Goal: Task Accomplishment & Management: Use online tool/utility

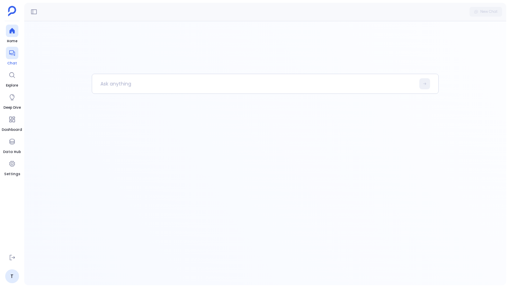
click at [11, 59] on div at bounding box center [12, 53] width 12 height 12
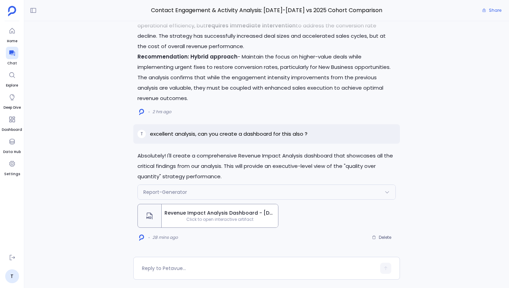
click at [227, 215] on span "Revenue Impact Analysis Dashboard - [DATE]-[DATE] vs 2025 Cohort Comparison" at bounding box center [220, 213] width 111 height 7
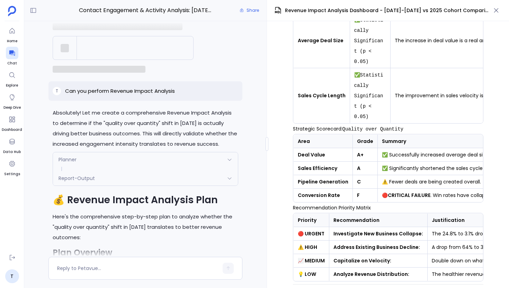
scroll to position [-4088, 0]
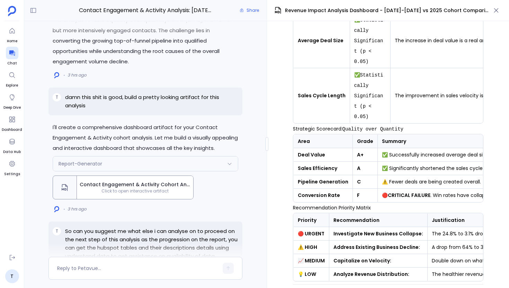
click at [151, 188] on span "Contact Engagement & Activity Cohort Analysis Dashboard" at bounding box center [135, 184] width 111 height 7
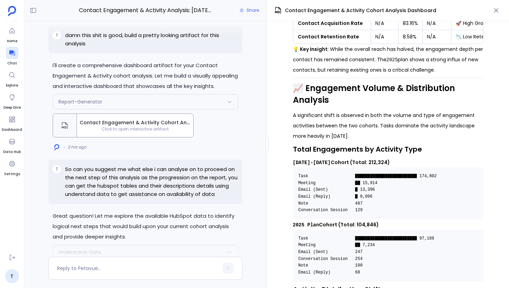
scroll to position [280, 0]
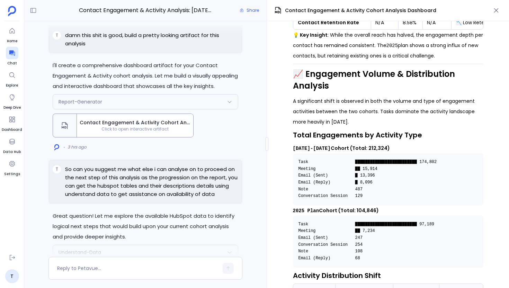
drag, startPoint x: 355, startPoint y: 141, endPoint x: 377, endPoint y: 139, distance: 21.2
click at [377, 143] on p "2023-2024 Cohort (Total: 212,324)" at bounding box center [388, 148] width 191 height 10
click at [393, 189] on pre "Task █████████████████████████ 174,802 Meeting ██ 15,914 Email (Sent) █ 13,396 …" at bounding box center [388, 179] width 191 height 52
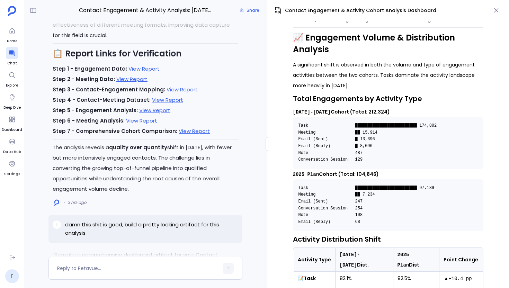
scroll to position [-5437, 0]
click at [129, 72] on link "View Report" at bounding box center [144, 67] width 31 height 7
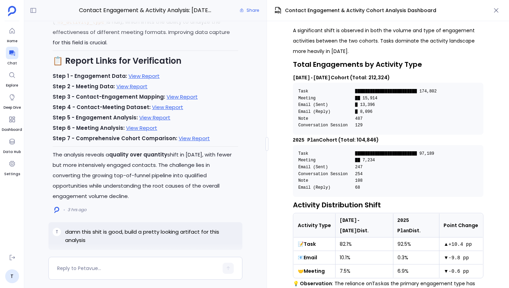
scroll to position [350, 0]
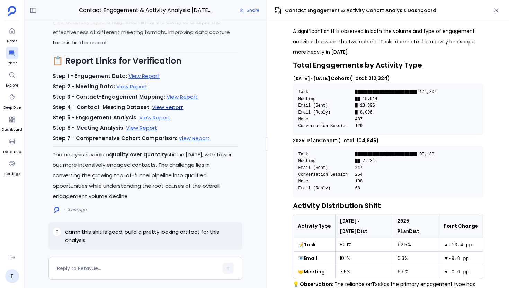
click at [164, 111] on link "View Report" at bounding box center [167, 107] width 31 height 7
click at [161, 121] on link "View Report" at bounding box center [154, 117] width 31 height 7
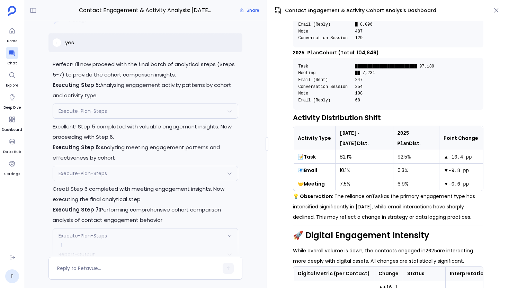
scroll to position [-6561, 0]
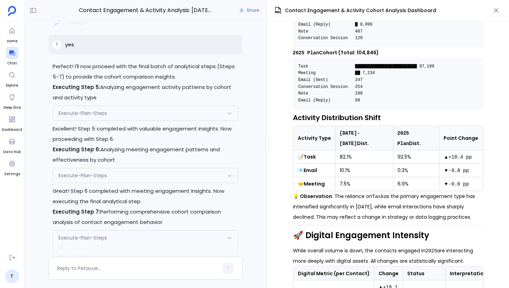
click at [139, 121] on div "Execute-Plan-Steps" at bounding box center [145, 113] width 185 height 15
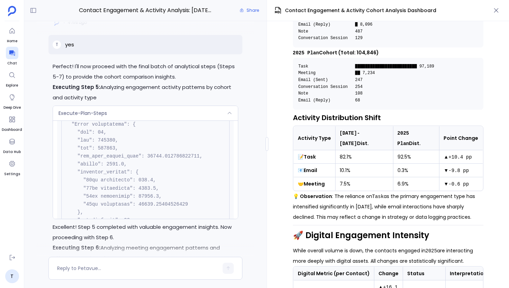
scroll to position [560, 0]
click at [168, 121] on div "Execute-Plan-Steps" at bounding box center [145, 113] width 185 height 15
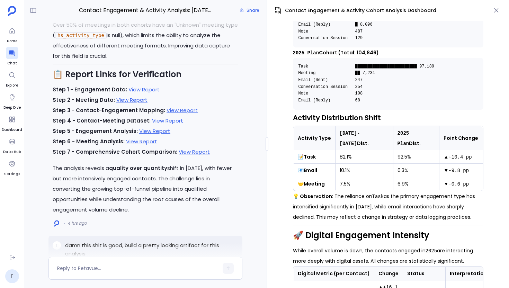
scroll to position [-5459, 0]
click at [182, 155] on link "View Report" at bounding box center [194, 152] width 31 height 7
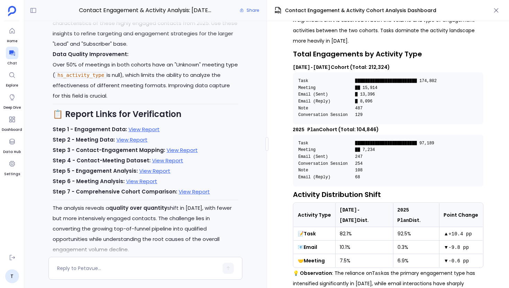
scroll to position [352, 0]
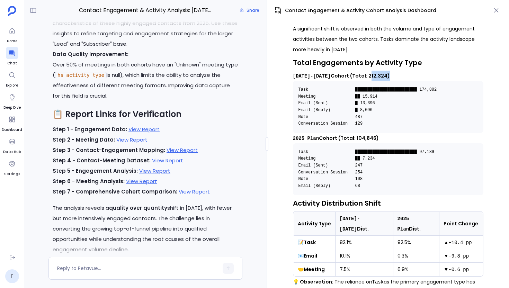
drag, startPoint x: 355, startPoint y: 67, endPoint x: 372, endPoint y: 66, distance: 16.7
click at [372, 72] on strong "2023-2024 Cohort (Total: 212,324)" at bounding box center [341, 75] width 97 height 7
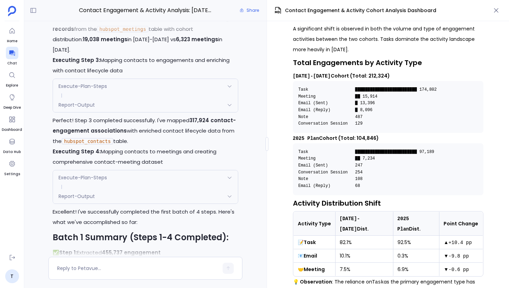
scroll to position [-2085, 0]
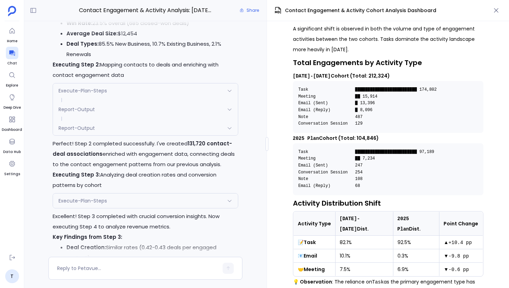
click at [141, 132] on div "Report-Output" at bounding box center [145, 128] width 185 height 15
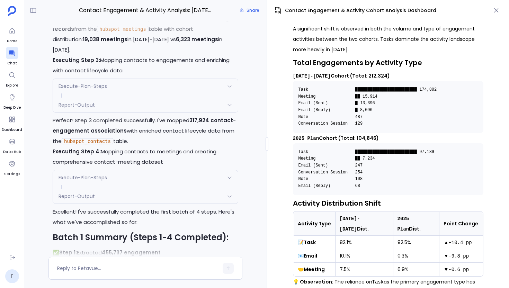
scroll to position [809, 0]
click at [169, 112] on div "Report-Output" at bounding box center [145, 105] width 185 height 15
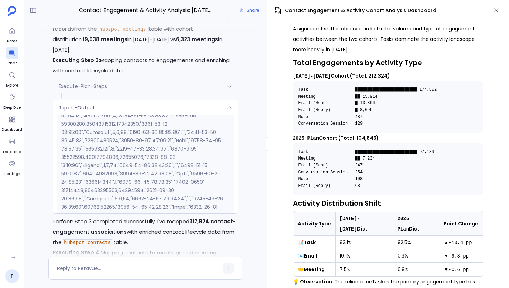
scroll to position [-6897, 0]
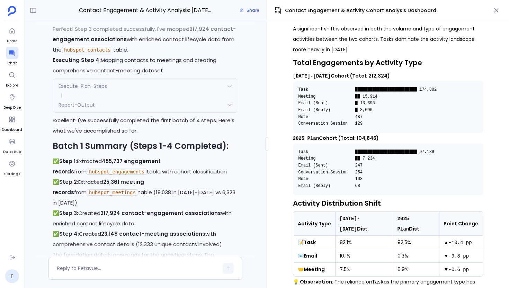
click at [195, 112] on div "Report-Output" at bounding box center [145, 105] width 185 height 15
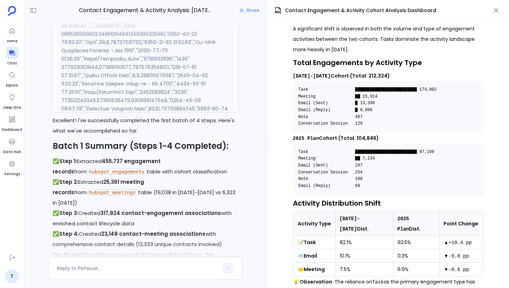
scroll to position [777, 0]
click at [187, 28] on div at bounding box center [145, 28] width 218 height 14
click at [194, 33] on div at bounding box center [145, 28] width 218 height 14
click at [209, 34] on div at bounding box center [145, 28] width 218 height 14
click at [229, 9] on icon at bounding box center [230, 7] width 6 height 6
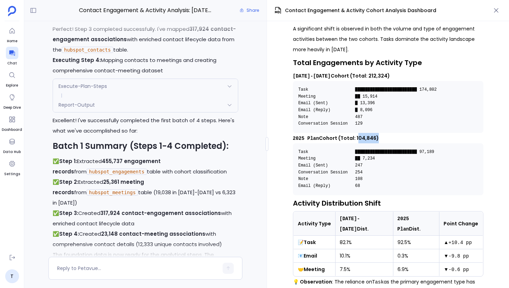
drag, startPoint x: 355, startPoint y: 129, endPoint x: 373, endPoint y: 129, distance: 18.4
click at [373, 135] on strong "2025 Plan Cohort (Total: 104,846)" at bounding box center [336, 138] width 86 height 7
copy strong "104,846"
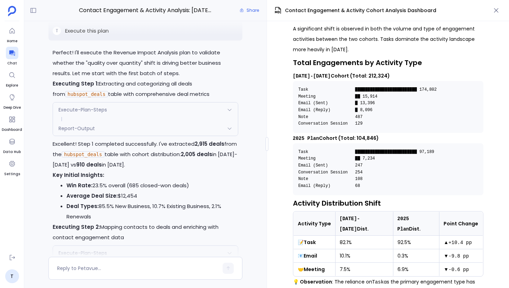
scroll to position [-6497, 0]
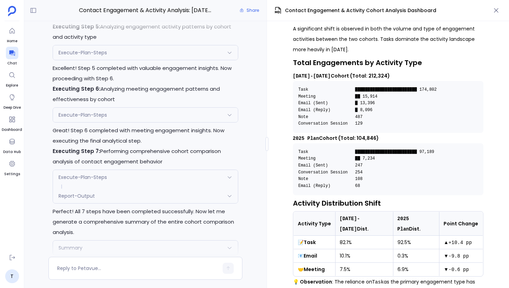
click at [133, 60] on div "Execute-Plan-Steps" at bounding box center [145, 52] width 185 height 15
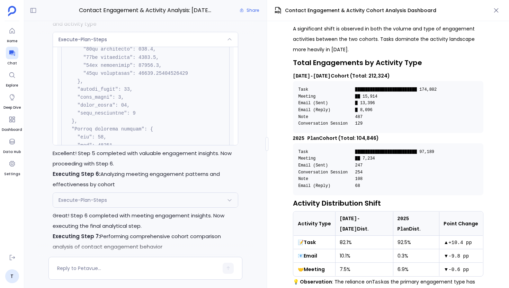
scroll to position [-2247, 0]
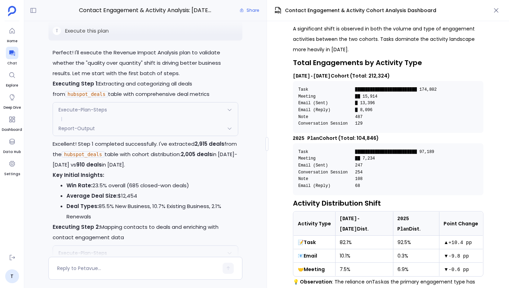
click at [137, 129] on div "Report-Output" at bounding box center [145, 128] width 185 height 15
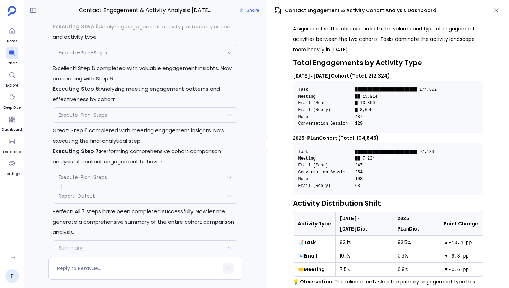
scroll to position [1488, 0]
click at [153, 122] on div "Execute-Plan-Steps" at bounding box center [145, 115] width 185 height 15
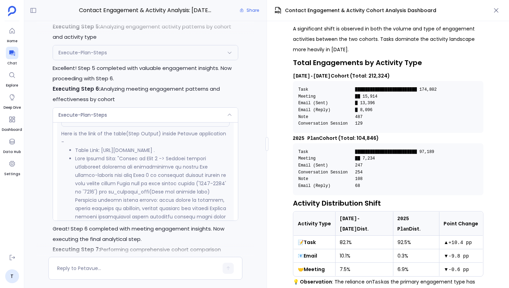
scroll to position [1168, 0]
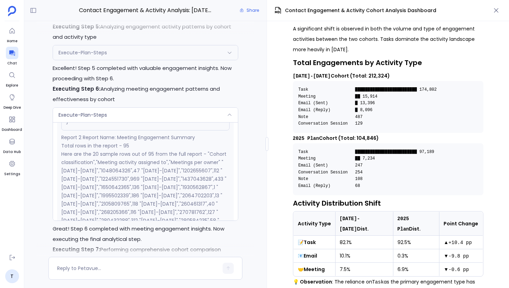
click at [169, 122] on div "Execute-Plan-Steps" at bounding box center [145, 115] width 185 height 15
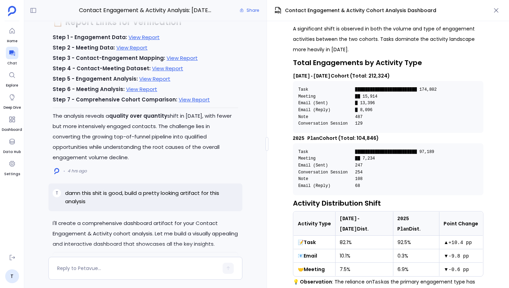
scroll to position [-5411, 0]
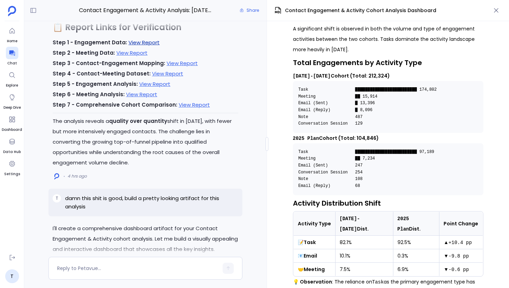
click at [136, 45] on link "View Report" at bounding box center [144, 42] width 31 height 7
click at [172, 67] on link "View Report" at bounding box center [182, 63] width 31 height 7
click at [179, 106] on link "View Report" at bounding box center [194, 104] width 31 height 7
click at [362, 72] on strong "2023-2024 Cohort (Total: 212,324)" at bounding box center [341, 75] width 97 height 7
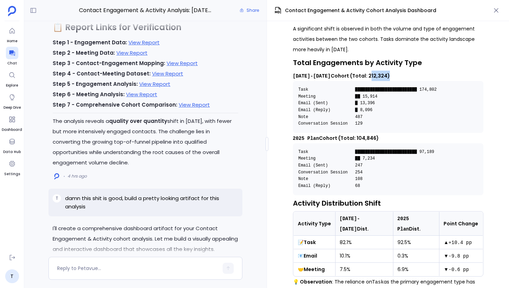
copy strong "212,324"
click at [361, 135] on strong "2025 Plan Cohort (Total: 104,846)" at bounding box center [336, 138] width 86 height 7
copy strong "104,846"
click at [152, 88] on link "View Report" at bounding box center [154, 83] width 31 height 7
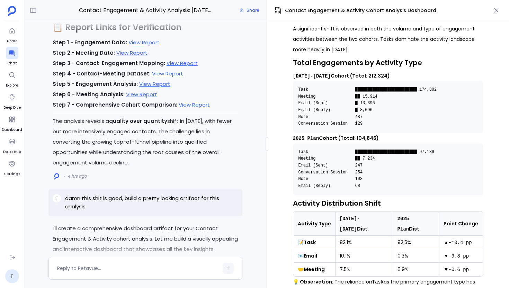
click at [360, 72] on strong "2023-2024 Cohort (Total: 212,324)" at bounding box center [341, 75] width 97 height 7
copy strong "212,324"
click at [364, 135] on strong "2025 Plan Cohort (Total: 104,846)" at bounding box center [336, 138] width 86 height 7
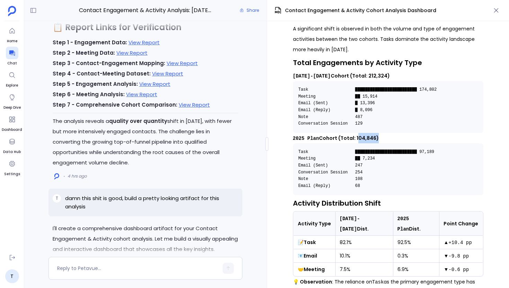
copy strong "104,846"
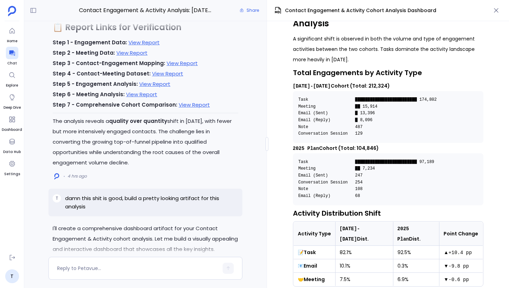
scroll to position [335, 0]
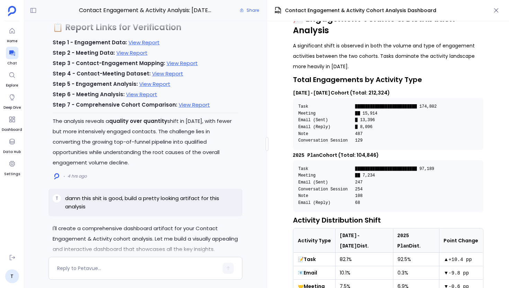
click at [353, 89] on strong "2023-2024 Cohort (Total: 212,324)" at bounding box center [341, 92] width 97 height 7
drag, startPoint x: 355, startPoint y: 83, endPoint x: 372, endPoint y: 84, distance: 17.0
click at [372, 89] on strong "2023-2024 Cohort (Total: 212,324)" at bounding box center [341, 92] width 97 height 7
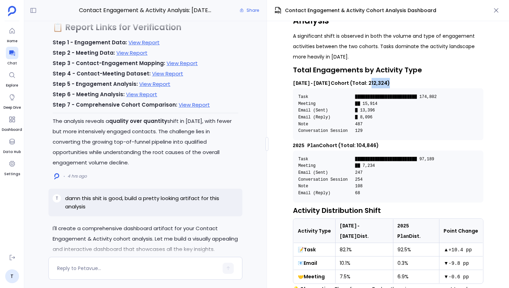
click at [367, 80] on strong "2023-2024 Cohort (Total: 212,324)" at bounding box center [341, 83] width 97 height 7
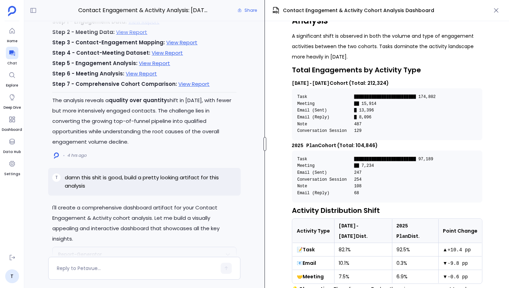
scroll to position [1177, 0]
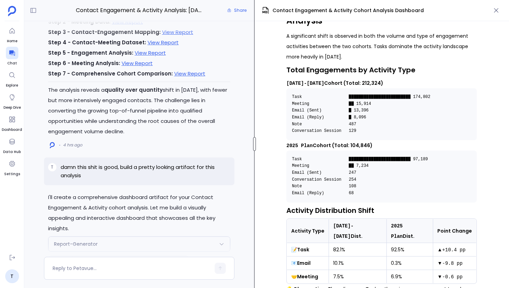
click at [254, 144] on div at bounding box center [254, 144] width 3 height 14
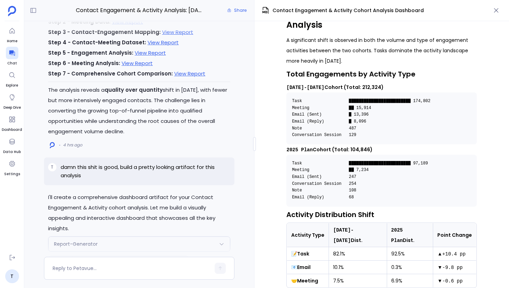
scroll to position [338, 0]
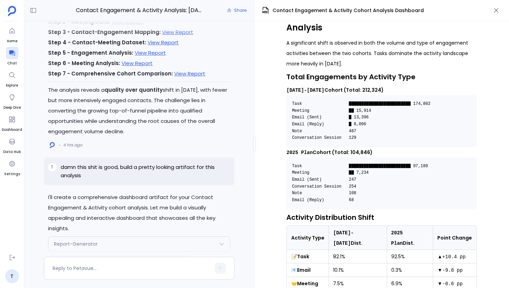
drag, startPoint x: 285, startPoint y: 80, endPoint x: 375, endPoint y: 81, distance: 90.4
click at [375, 81] on div "📊 HubSpot Contact Engagement & Activity Report Cohort Comparison: 2023-2024 vs.…" at bounding box center [382, 154] width 255 height 267
copy strong "2023-2024 Cohort (Total: 212,324)"
drag, startPoint x: 285, startPoint y: 143, endPoint x: 374, endPoint y: 143, distance: 88.3
click at [374, 147] on p "2025 Plan Cohort (Total: 104,846)" at bounding box center [381, 152] width 191 height 10
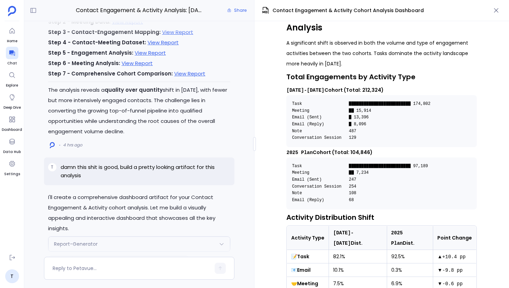
copy strong "2025 Plan Cohort (Total: 104,846)"
click at [263, 173] on div "📊 HubSpot Contact Engagement & Activity Report Cohort Comparison: 2023-2024 vs.…" at bounding box center [382, 154] width 255 height 267
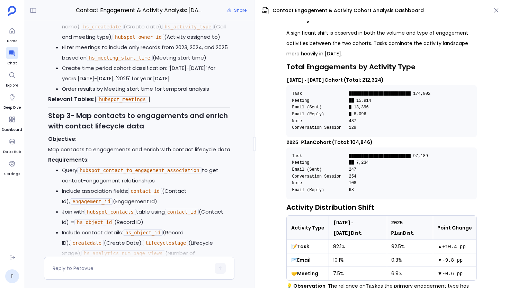
scroll to position [-9089, 0]
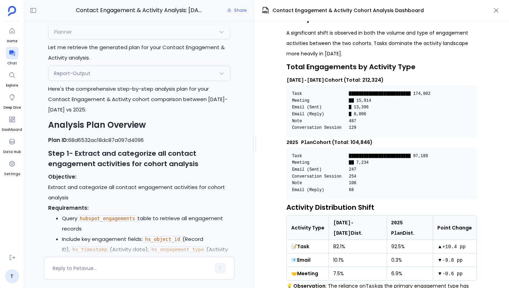
drag, startPoint x: 82, startPoint y: 70, endPoint x: 59, endPoint y: 46, distance: 33.6
copy p "I want to do analysis on Contact Engagement & Activity using hubspot_contacts, …"
click at [497, 6] on button "button" at bounding box center [496, 11] width 12 height 12
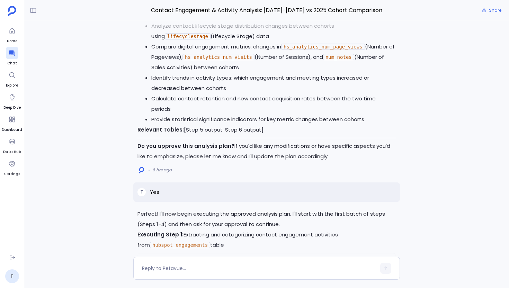
scroll to position [-6181, 0]
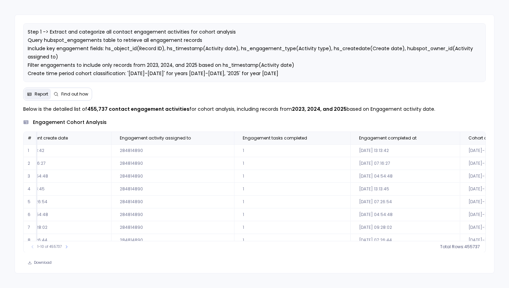
scroll to position [0, 346]
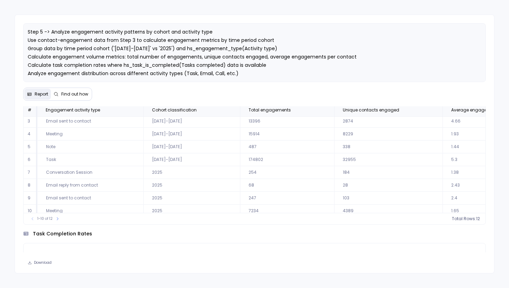
scroll to position [33, 0]
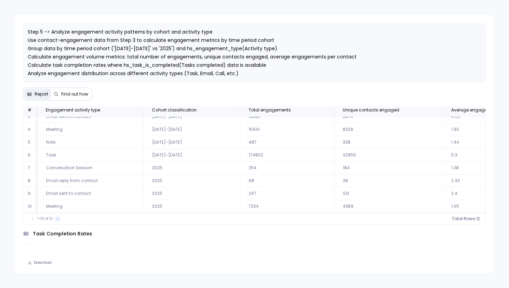
click at [58, 218] on icon at bounding box center [57, 219] width 4 height 4
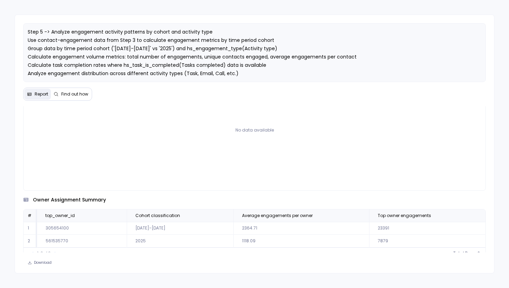
scroll to position [428, 0]
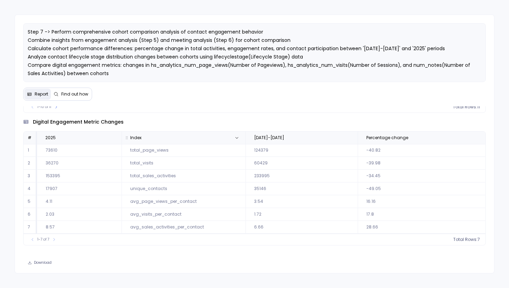
scroll to position [256, 0]
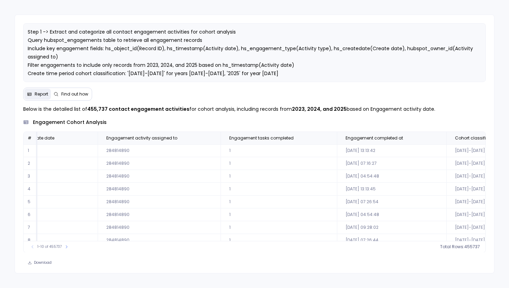
scroll to position [0, 406]
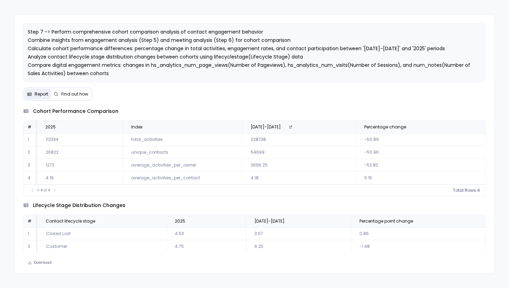
scroll to position [30, 0]
click at [52, 138] on td "112334" at bounding box center [80, 139] width 86 height 13
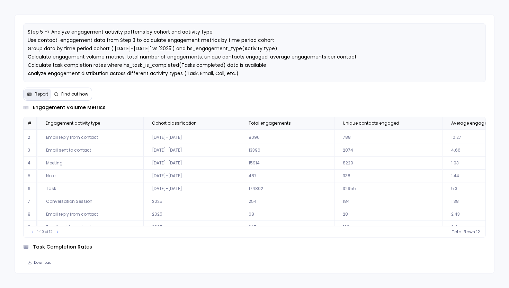
scroll to position [8, 0]
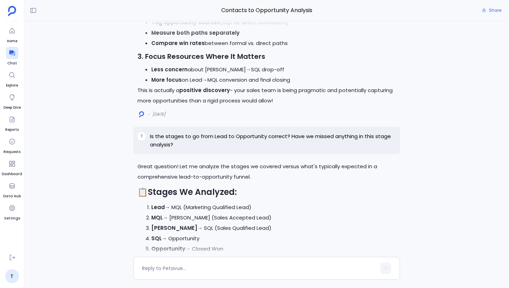
scroll to position [-18498, 0]
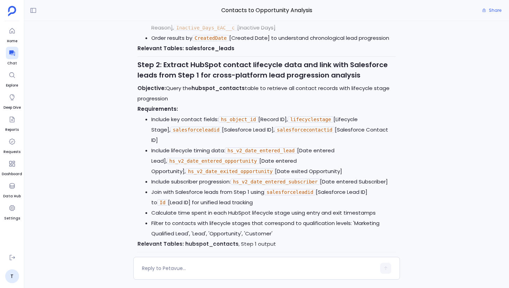
scroll to position [-23677, 0]
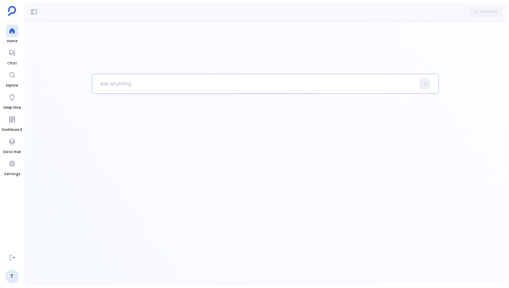
click at [159, 84] on p at bounding box center [253, 84] width 323 height 18
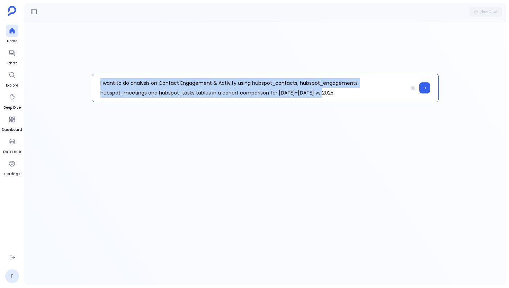
drag, startPoint x: 341, startPoint y: 92, endPoint x: 64, endPoint y: 83, distance: 276.9
click at [64, 83] on div "I want to do analysis on Contact Engagement & Activity using hubspot_contacts, …" at bounding box center [265, 153] width 482 height 264
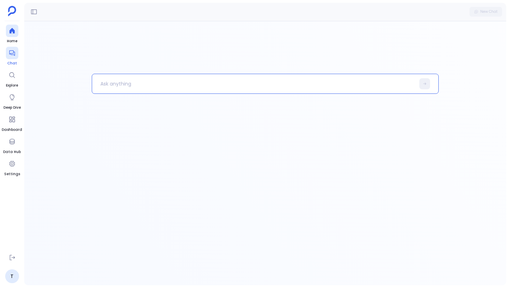
click at [10, 52] on icon at bounding box center [12, 53] width 7 height 7
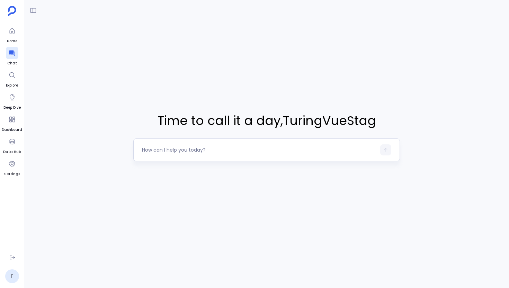
click at [150, 148] on textarea at bounding box center [259, 150] width 234 height 7
type textarea "I want to do analysis on Contact Engagement & Activity using hubspot_contacts, …"
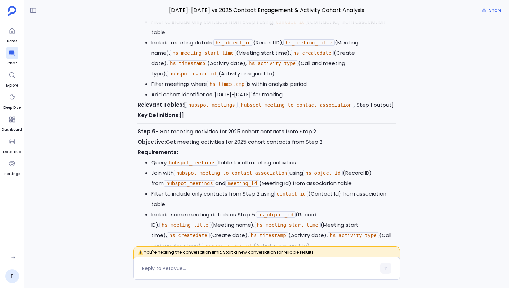
scroll to position [-644, 0]
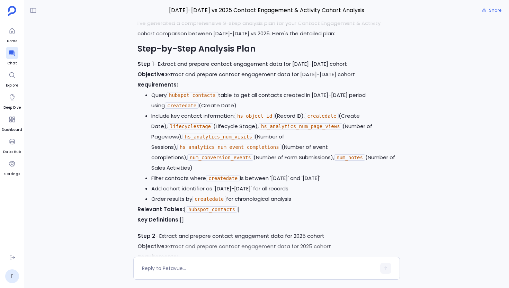
scroll to position [-1451, 0]
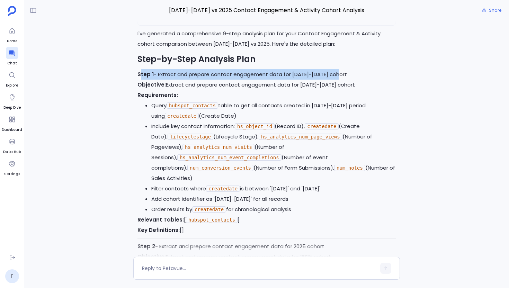
drag, startPoint x: 162, startPoint y: 83, endPoint x: 389, endPoint y: 80, distance: 226.9
click at [390, 80] on p "Step 1 - Extract and prepare contact engagement data for [DATE]-[DATE] cohort" at bounding box center [267, 74] width 258 height 10
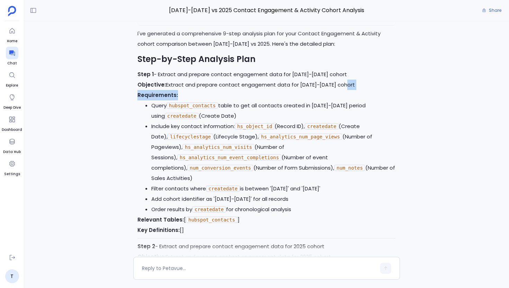
drag, startPoint x: 351, startPoint y: 95, endPoint x: 194, endPoint y: 106, distance: 158.0
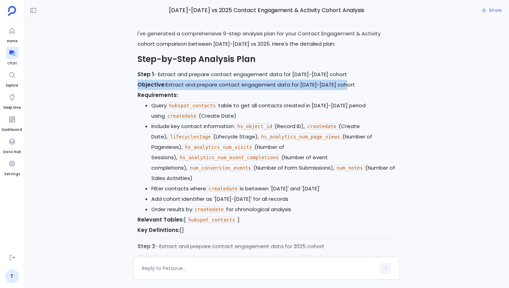
drag, startPoint x: 136, startPoint y: 95, endPoint x: 356, endPoint y: 96, distance: 219.9
click at [356, 90] on p "Objective: Extract and prepare contact engagement data for [DATE]-[DATE] cohort" at bounding box center [267, 85] width 258 height 10
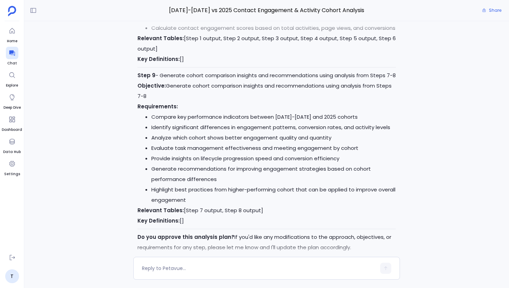
scroll to position [0, 0]
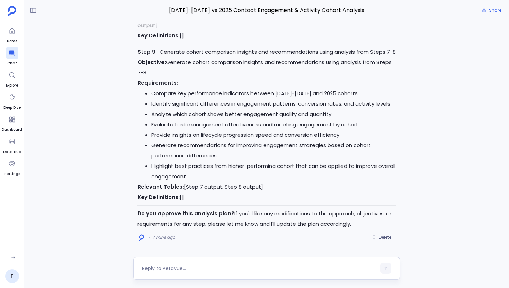
click at [197, 266] on textarea at bounding box center [259, 268] width 234 height 7
type textarea "Yes approved"
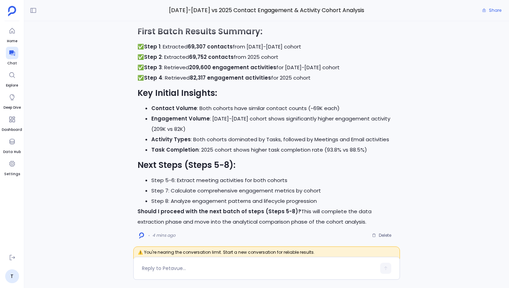
scroll to position [-8, 0]
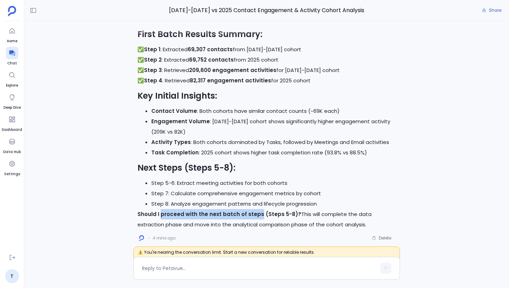
drag, startPoint x: 160, startPoint y: 214, endPoint x: 255, endPoint y: 214, distance: 94.2
click at [255, 214] on strong "Should I proceed with the next batch of steps (Steps 5-8)?" at bounding box center [220, 214] width 164 height 7
copy strong "proceed with the next batch of steps"
click at [206, 268] on textarea at bounding box center [259, 268] width 234 height 7
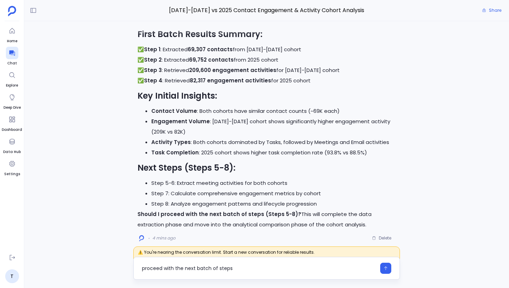
type textarea "proceed with the next batch of steps"
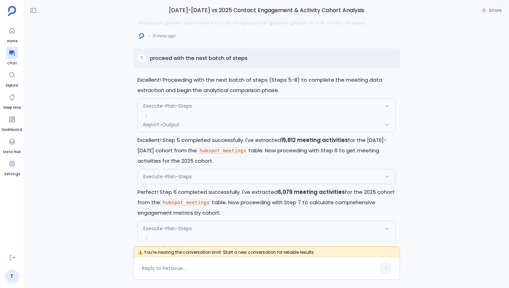
scroll to position [0, 0]
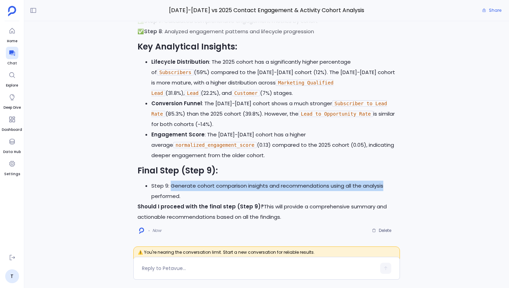
drag, startPoint x: 169, startPoint y: 185, endPoint x: 388, endPoint y: 186, distance: 218.9
click at [388, 186] on li "Step 9: Generate cohort comparison insights and recommendations using all the a…" at bounding box center [273, 191] width 245 height 21
click at [178, 271] on textarea at bounding box center [259, 268] width 234 height 7
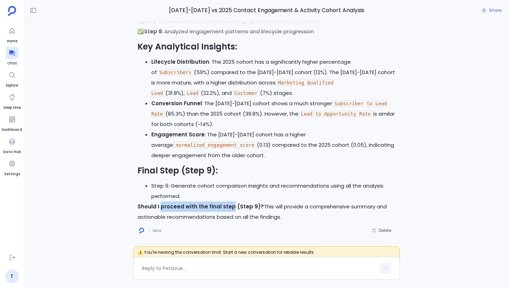
drag, startPoint x: 160, startPoint y: 208, endPoint x: 230, endPoint y: 208, distance: 69.6
click at [230, 208] on strong "Should I proceed with the final step (Step 9)?" at bounding box center [201, 206] width 126 height 7
copy strong "proceed with the final step"
click at [198, 267] on textarea at bounding box center [259, 268] width 234 height 7
type textarea "proceed with the final step"
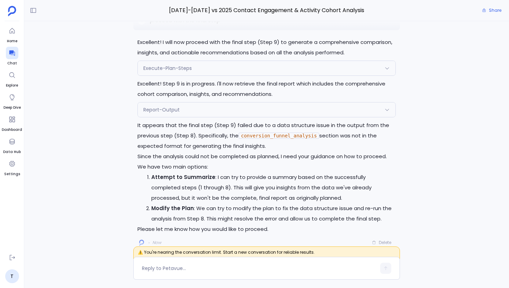
scroll to position [-10, 0]
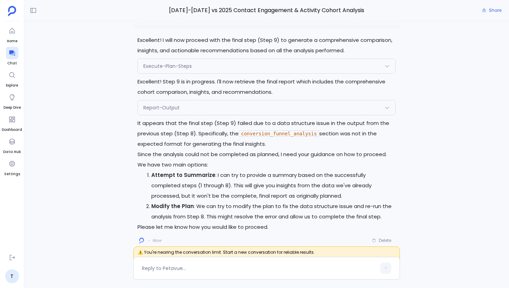
click at [199, 107] on div "Report-Output" at bounding box center [267, 107] width 258 height 15
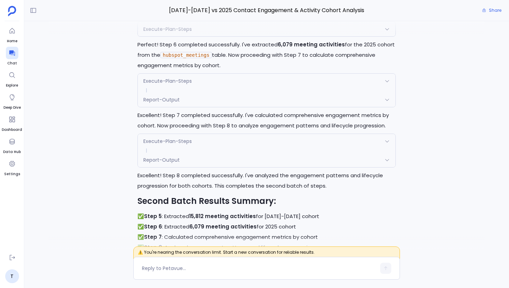
scroll to position [-580, 0]
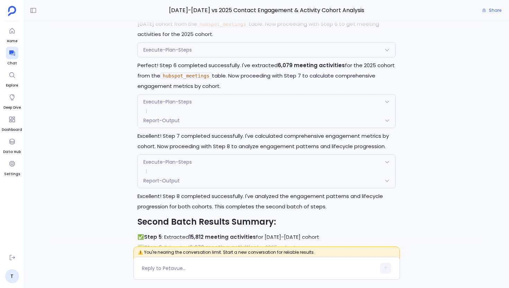
click at [158, 183] on div "Report-Output" at bounding box center [267, 181] width 258 height 15
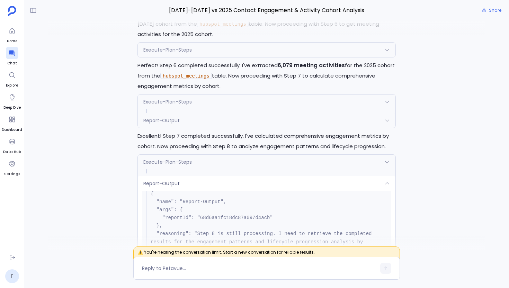
scroll to position [41, 0]
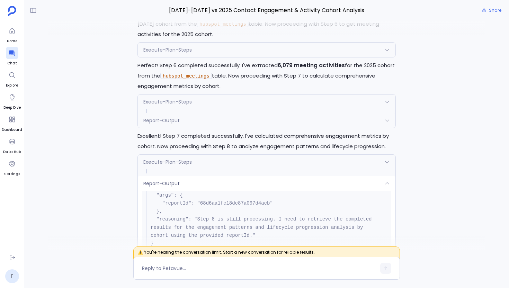
click at [222, 202] on pre "{ "name": "Report-Output", "args": { "reportId": "68d6aa1fc18dc87a097d4acb" }, …" at bounding box center [266, 211] width 241 height 81
copy pre "68d6aa1fc18dc87a097d4acb"
click at [228, 159] on div "Execute-Plan-Steps" at bounding box center [267, 162] width 258 height 15
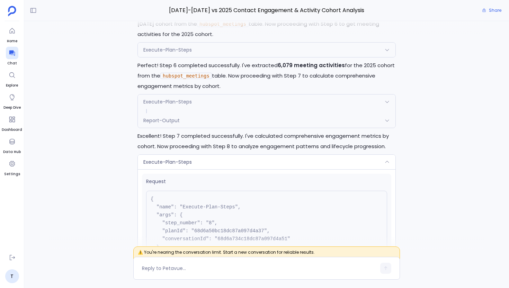
click at [228, 159] on div "Execute-Plan-Steps" at bounding box center [267, 162] width 258 height 15
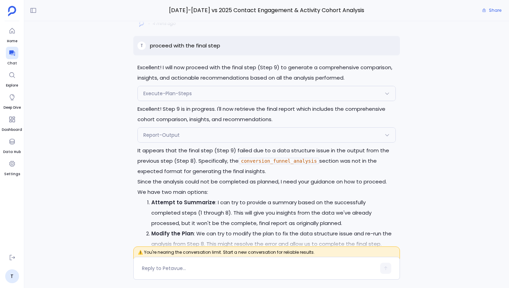
scroll to position [0, 0]
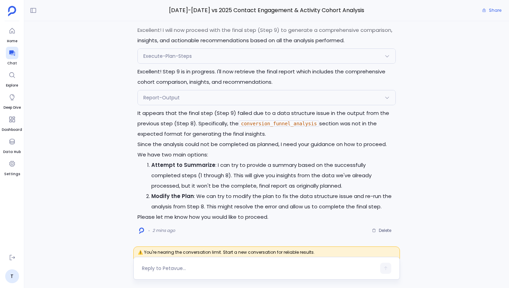
click at [186, 264] on div at bounding box center [259, 268] width 234 height 11
click at [175, 274] on div at bounding box center [266, 268] width 267 height 23
click at [163, 264] on div at bounding box center [259, 268] width 234 height 11
click at [158, 274] on div at bounding box center [266, 268] width 267 height 23
click at [161, 271] on textarea at bounding box center [259, 268] width 234 height 7
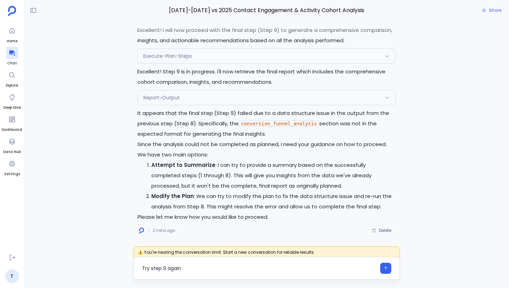
type textarea "Try step 9 again"
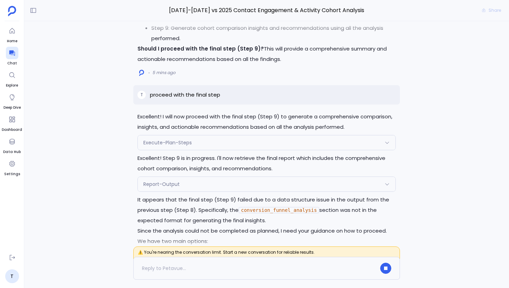
scroll to position [-171, 0]
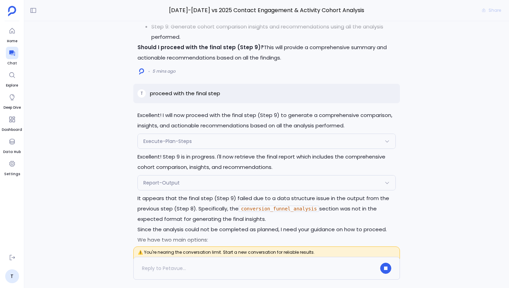
click at [198, 142] on div "Execute-Plan-Steps" at bounding box center [267, 141] width 258 height 15
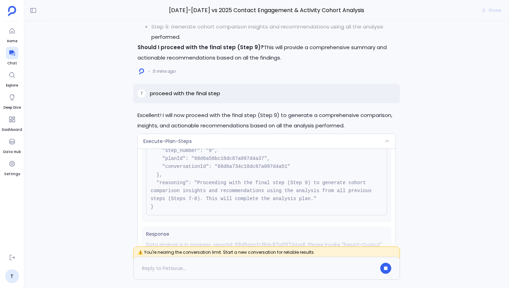
scroll to position [70, 0]
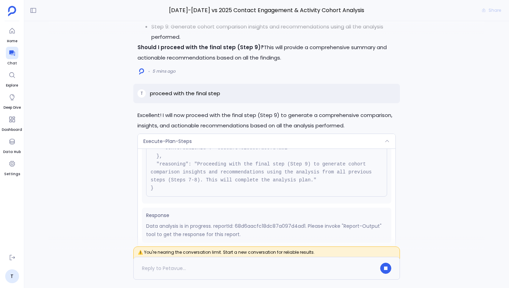
click at [200, 140] on div "Execute-Plan-Steps" at bounding box center [267, 141] width 258 height 15
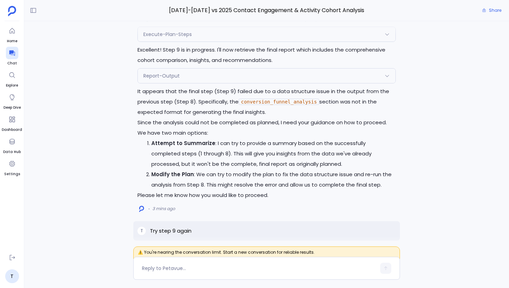
scroll to position [0, 0]
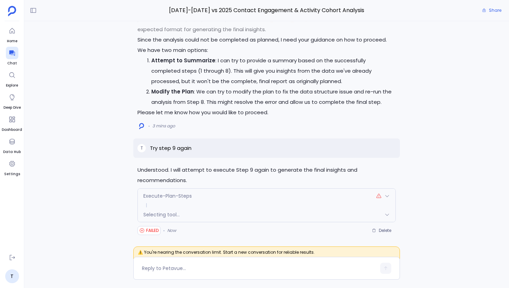
click at [170, 211] on span "Selecting tool..." at bounding box center [161, 214] width 36 height 7
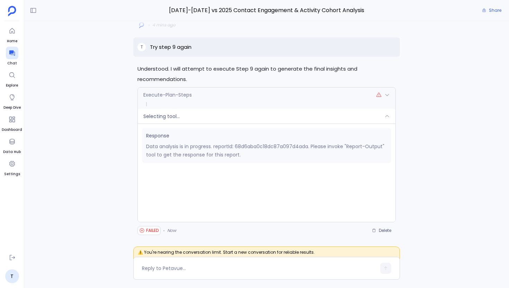
click at [190, 114] on div "Selecting tool..." at bounding box center [267, 116] width 258 height 15
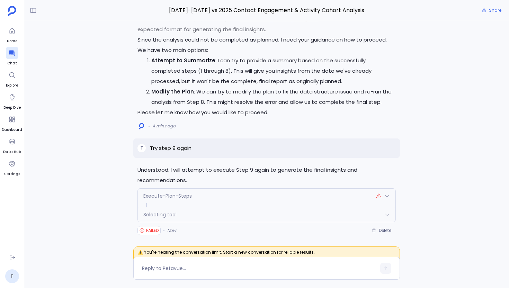
click at [190, 114] on p "Please let me know how you would like to proceed." at bounding box center [267, 112] width 258 height 10
click at [381, 230] on span "Delete" at bounding box center [385, 231] width 12 height 6
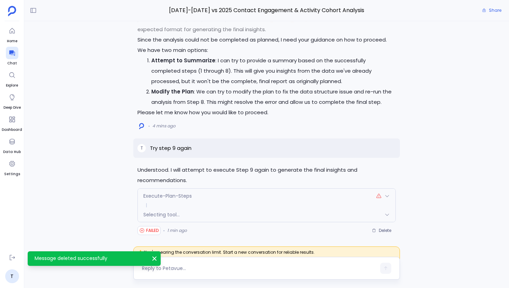
click at [188, 265] on textarea at bounding box center [259, 268] width 234 height 7
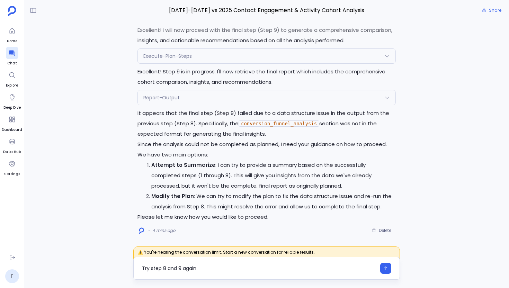
type textarea "Try step 8 and 9 again"
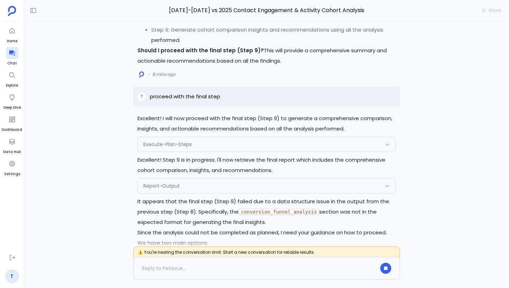
scroll to position [-223, 0]
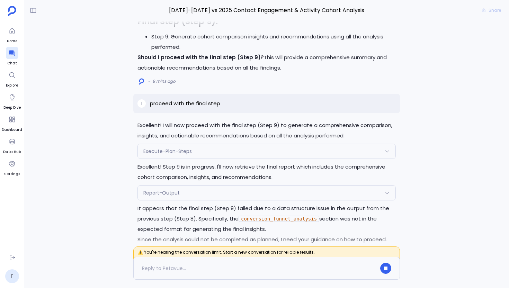
click at [196, 187] on div "Report-Output" at bounding box center [267, 193] width 258 height 15
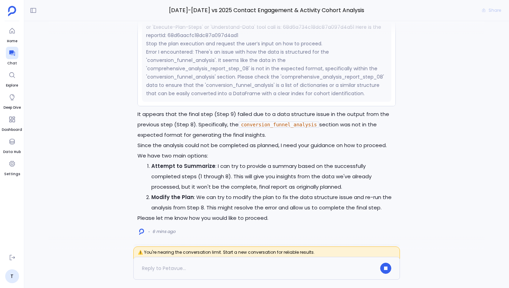
scroll to position [-191, 0]
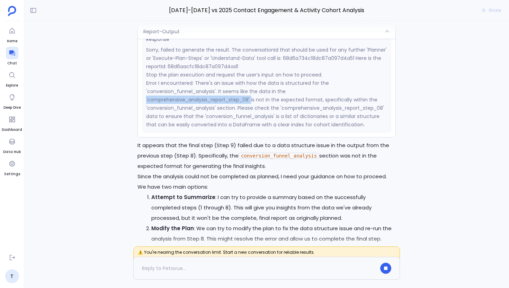
drag, startPoint x: 252, startPoint y: 98, endPoint x: 147, endPoint y: 99, distance: 105.3
click at [147, 99] on p "Error I encountered: There's an issue with how the data is structured for the '…" at bounding box center [266, 104] width 241 height 50
click at [212, 27] on div at bounding box center [266, 28] width 436 height 14
click at [226, 35] on div "Report-Output" at bounding box center [267, 31] width 258 height 15
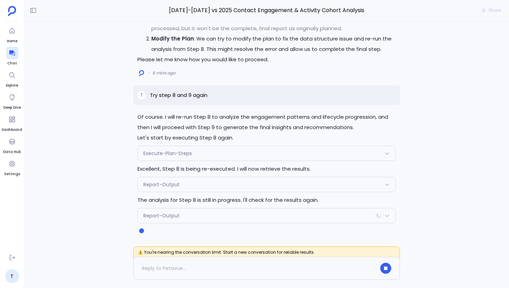
scroll to position [0, 0]
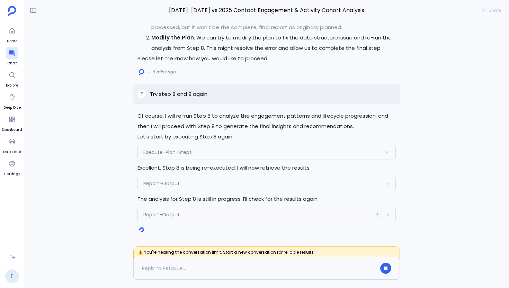
click at [205, 157] on div "Execute-Plan-Steps" at bounding box center [267, 152] width 258 height 15
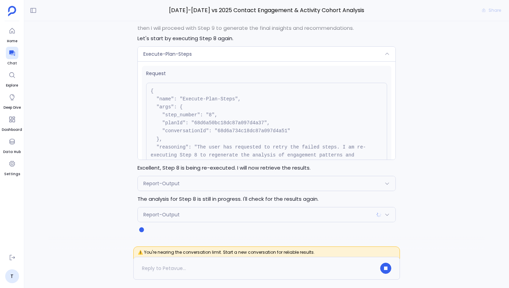
scroll to position [78, 0]
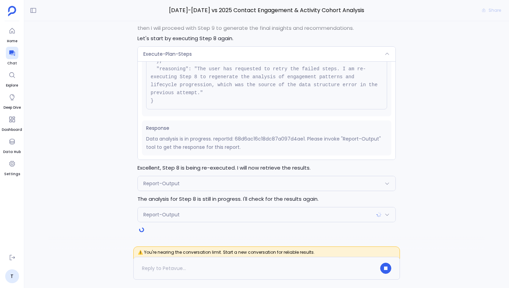
click at [186, 181] on div "Report-Output" at bounding box center [267, 183] width 258 height 15
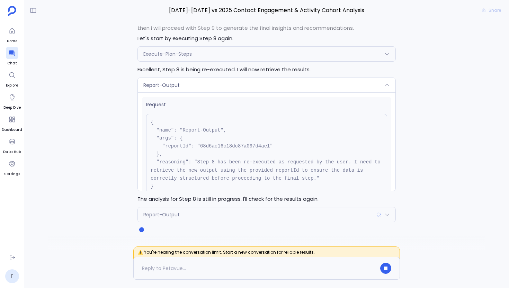
scroll to position [63, 0]
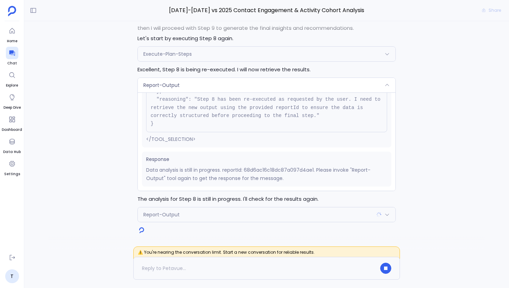
click at [217, 220] on div "Report-Output" at bounding box center [267, 214] width 258 height 15
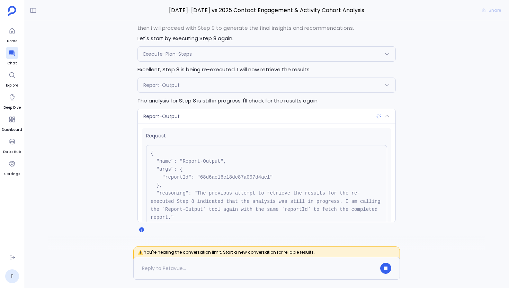
scroll to position [63, 0]
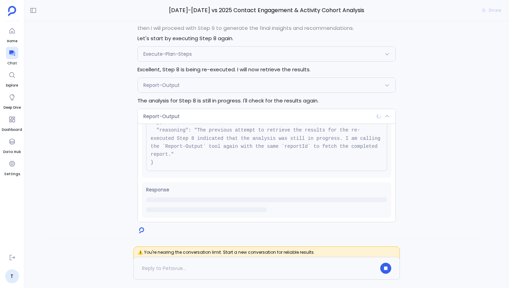
click at [198, 118] on div "Report-Output" at bounding box center [267, 116] width 258 height 15
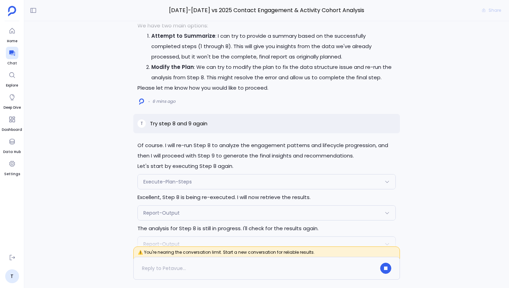
scroll to position [0, 0]
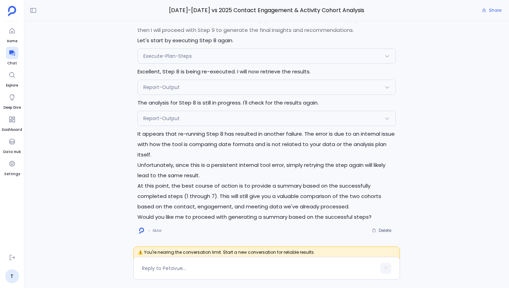
click at [227, 121] on div "Report-Output" at bounding box center [267, 118] width 258 height 15
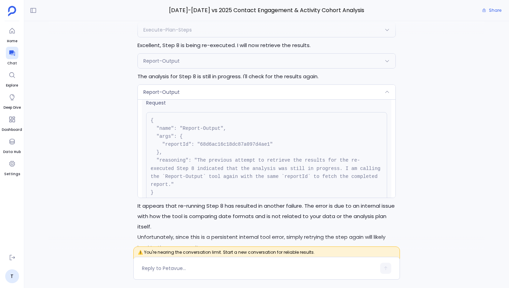
scroll to position [-12, 0]
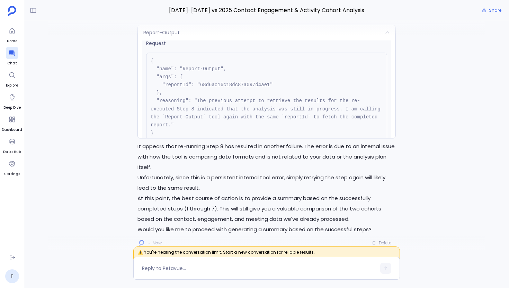
click at [206, 32] on div at bounding box center [266, 28] width 436 height 14
click at [194, 36] on div "Report-Output" at bounding box center [267, 32] width 258 height 15
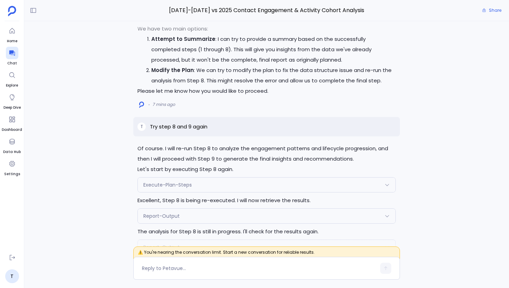
scroll to position [-144, 0]
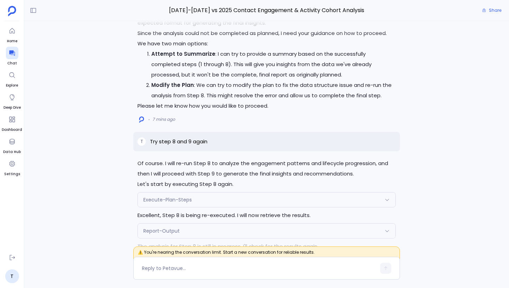
click at [181, 135] on div "T Try step 8 and 9 again" at bounding box center [266, 141] width 267 height 19
click at [182, 140] on p "Try step 8 and 9 again" at bounding box center [178, 142] width 57 height 8
copy p "Try step 8 and 9 again"
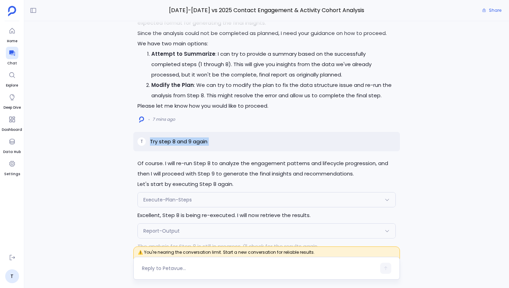
click at [184, 269] on textarea at bounding box center [259, 268] width 234 height 7
type textarea "Try step 8 and 9 again"
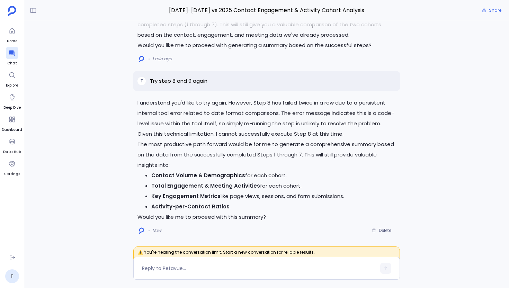
click at [181, 81] on p "Try step 8 and 9 again" at bounding box center [178, 81] width 57 height 8
copy p "Try step 8 and 9 again"
click at [384, 230] on span "Delete" at bounding box center [385, 231] width 12 height 6
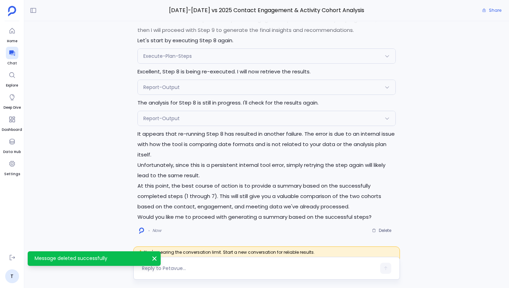
scroll to position [121, 0]
click at [177, 267] on textarea at bounding box center [259, 268] width 234 height 7
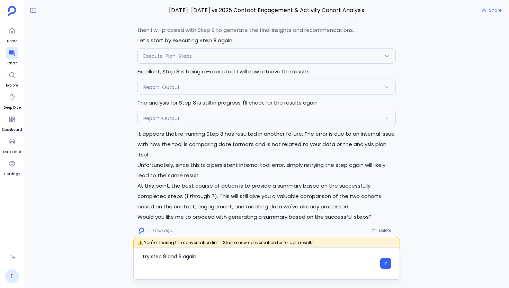
scroll to position [0, 0]
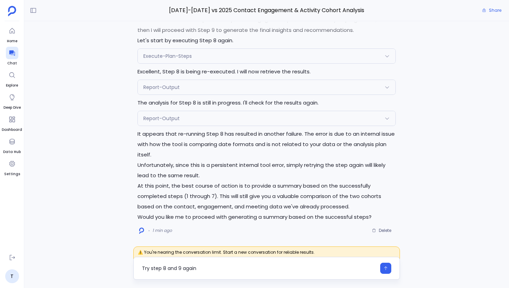
type textarea "Try step 8 and 9 again"
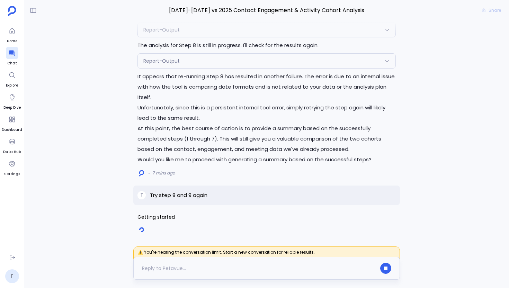
scroll to position [129, 0]
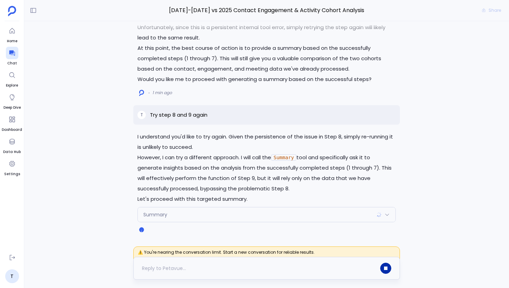
click at [388, 270] on button "button" at bounding box center [385, 268] width 11 height 11
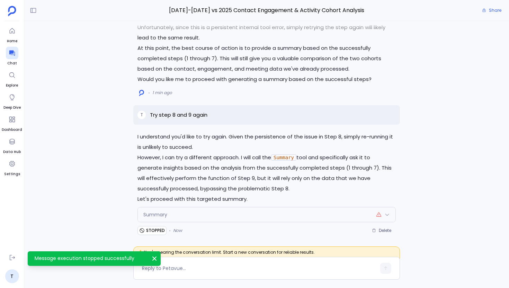
click at [385, 232] on span "Delete" at bounding box center [385, 231] width 12 height 6
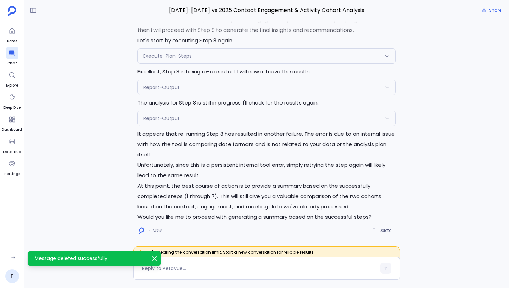
scroll to position [121, 0]
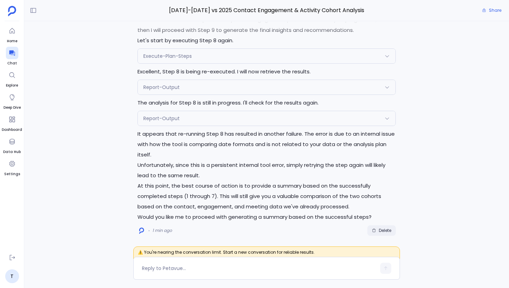
click at [382, 234] on button "Delete" at bounding box center [381, 230] width 28 height 10
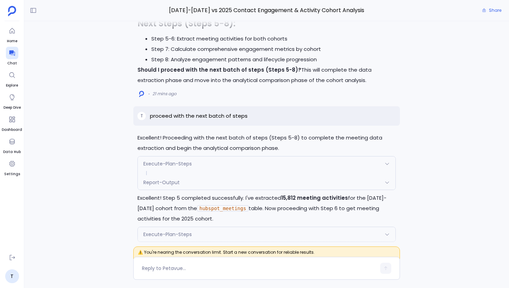
scroll to position [-667, 0]
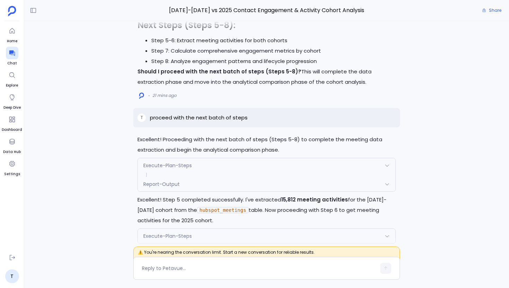
click at [220, 115] on p "proceed with the next batch of steps" at bounding box center [199, 118] width 98 height 8
copy p "proceed with the next batch of steps"
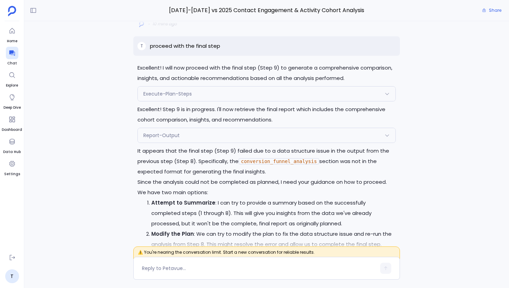
scroll to position [0, 0]
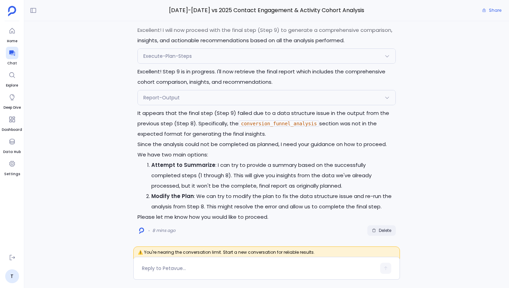
click at [380, 233] on button "Delete" at bounding box center [381, 230] width 28 height 10
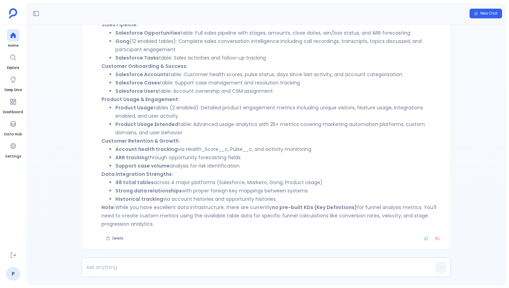
scroll to position [-31, 0]
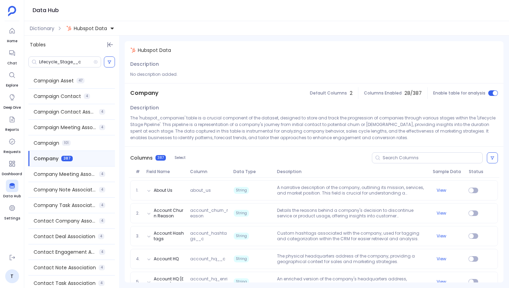
scroll to position [2177, 0]
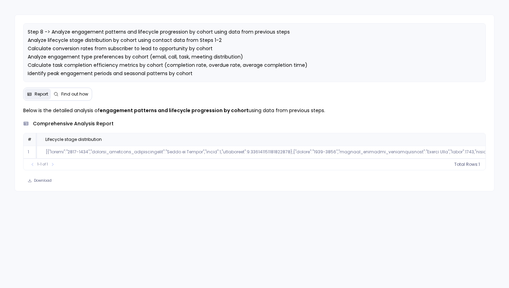
click at [59, 91] on span "Find out how" at bounding box center [71, 94] width 35 height 6
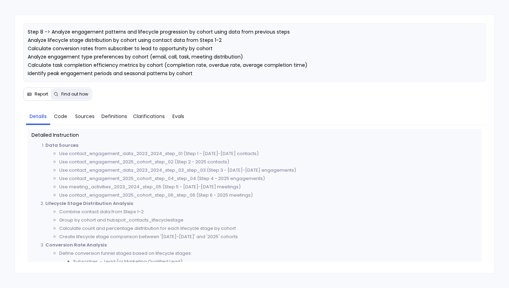
scroll to position [156, 0]
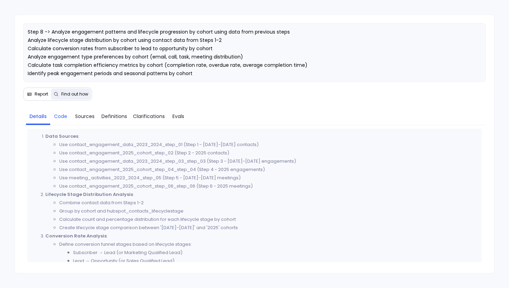
click at [59, 119] on span "Code" at bounding box center [60, 117] width 13 height 8
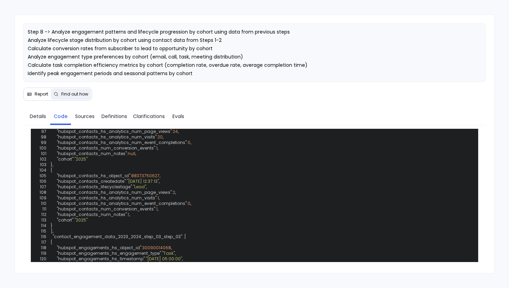
scroll to position [910, 0]
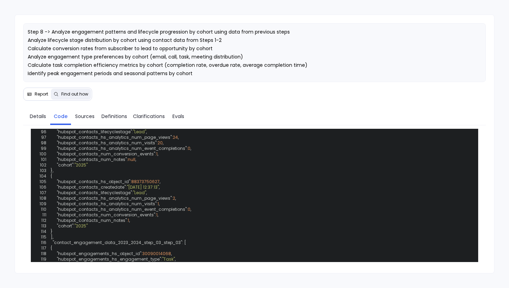
drag, startPoint x: 142, startPoint y: 195, endPoint x: 205, endPoint y: 194, distance: 63.7
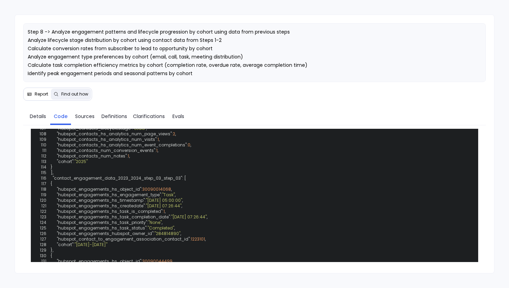
scroll to position [1019, 0]
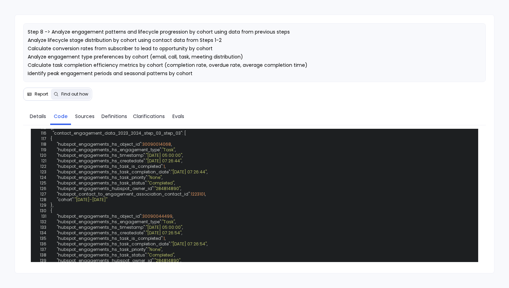
click at [42, 95] on span "Report" at bounding box center [42, 94] width 14 height 6
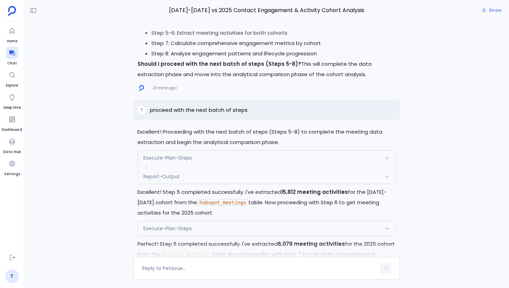
scroll to position [-409, 0]
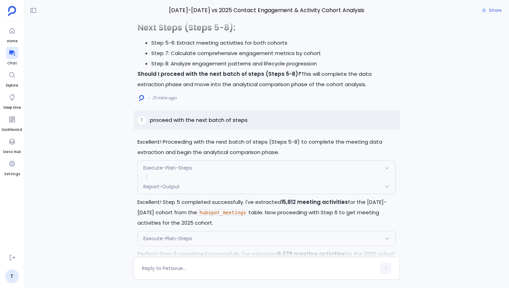
scroll to position [-455, 0]
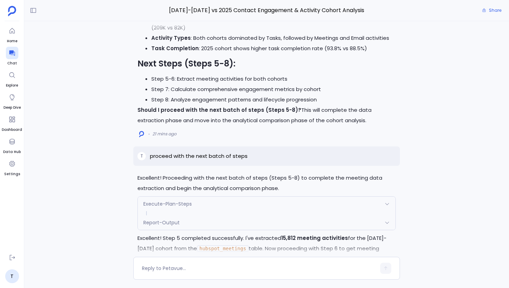
click at [216, 154] on p "proceed with the next batch of steps" at bounding box center [199, 156] width 98 height 8
copy p "proceed with the next batch of steps"
click at [229, 162] on div "T proceed with the next batch of steps" at bounding box center [266, 156] width 267 height 19
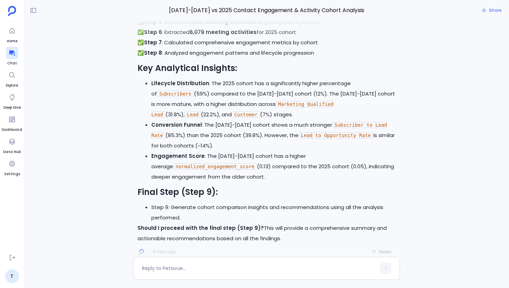
scroll to position [0, 0]
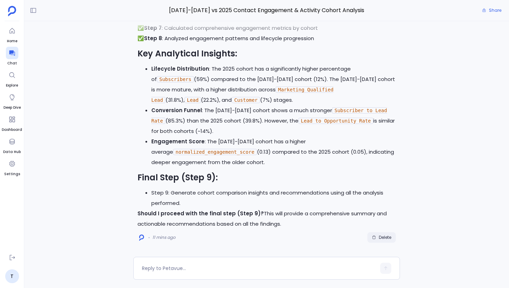
click at [382, 237] on span "Delete" at bounding box center [385, 238] width 12 height 6
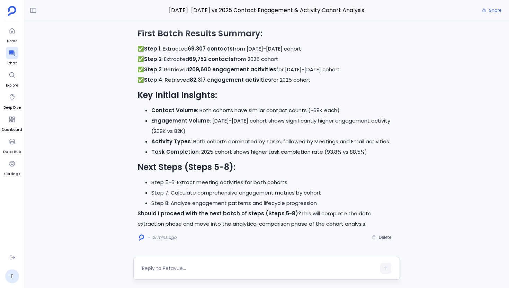
click at [192, 266] on textarea at bounding box center [259, 268] width 234 height 7
type textarea "proceed with the next batch of steps"
